Goal: Task Accomplishment & Management: Manage account settings

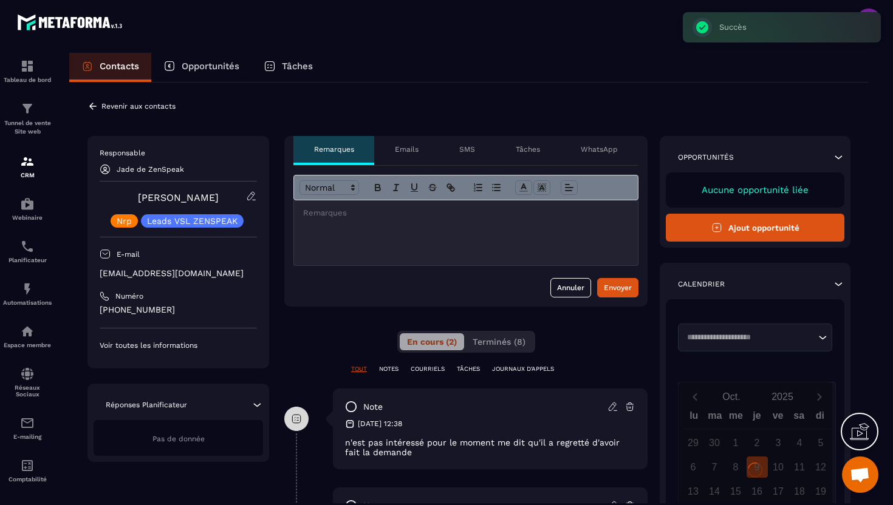
click at [95, 107] on icon at bounding box center [92, 106] width 11 height 11
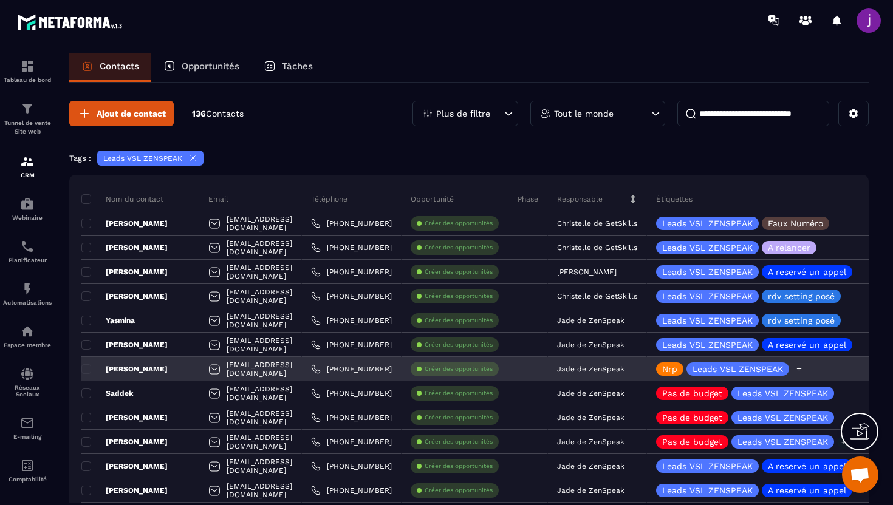
click at [863, 370] on div "Nrp Leads VSL ZENSPEAK" at bounding box center [786, 369] width 279 height 24
click at [803, 371] on icon at bounding box center [799, 369] width 8 height 8
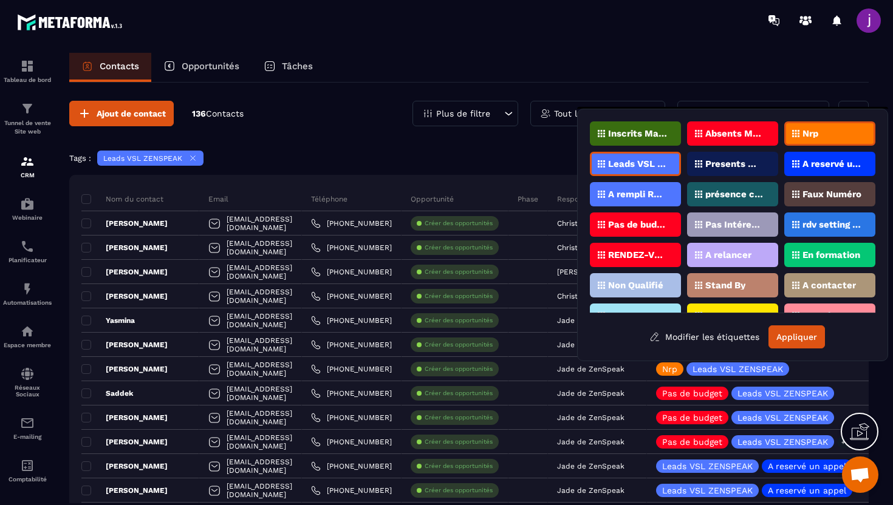
click at [808, 131] on p "Nrp" at bounding box center [810, 133] width 16 height 9
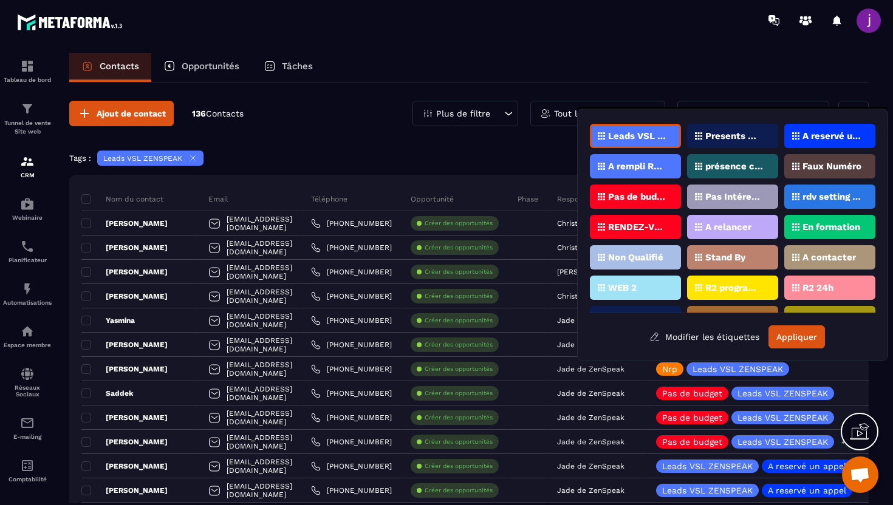
scroll to position [36, 0]
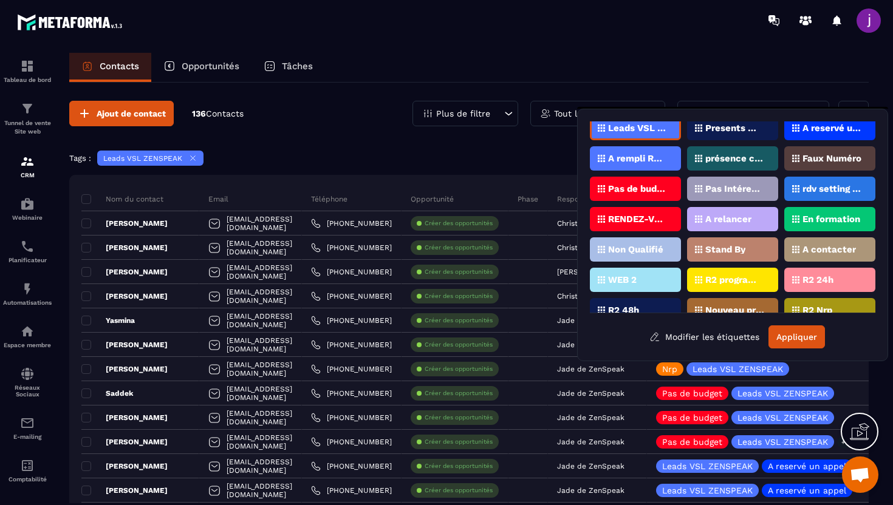
click at [726, 191] on p "Pas Intéressé" at bounding box center [734, 189] width 59 height 9
click at [794, 336] on button "Appliquer" at bounding box center [796, 336] width 56 height 23
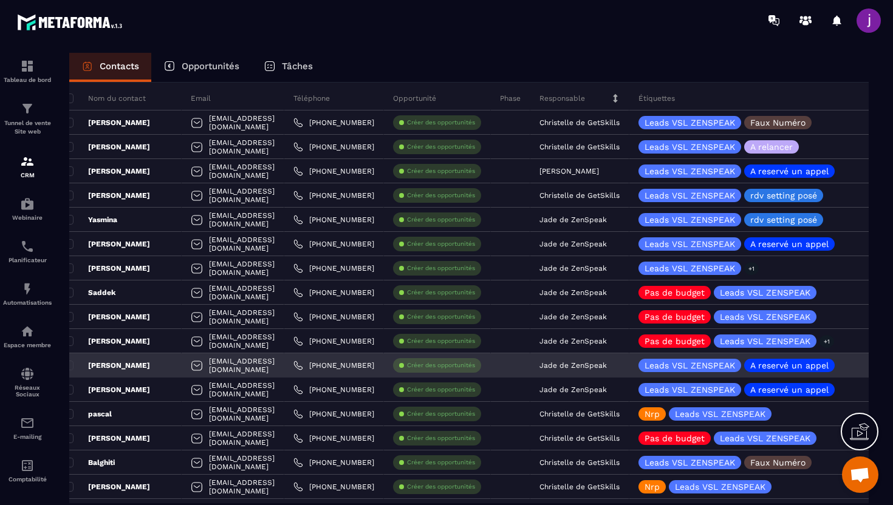
scroll to position [0, 0]
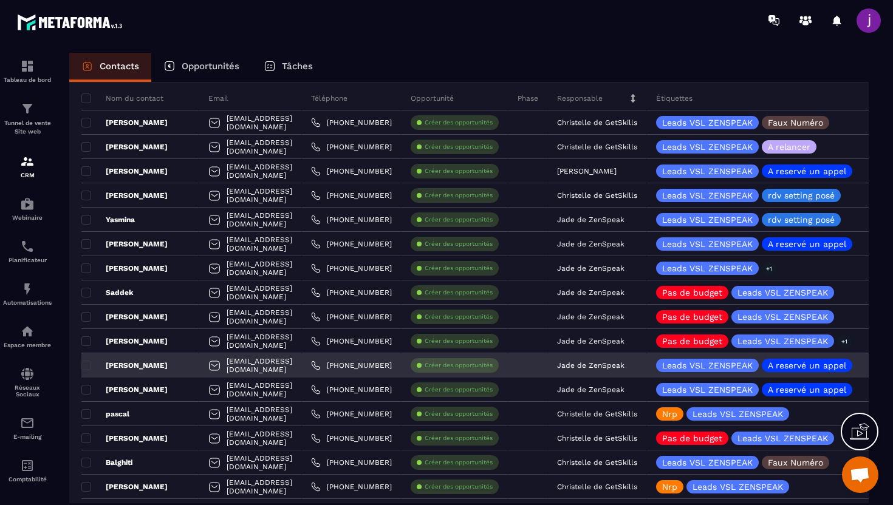
click at [174, 375] on div "[PERSON_NAME]" at bounding box center [140, 365] width 118 height 24
